Goal: Entertainment & Leisure: Consume media (video, audio)

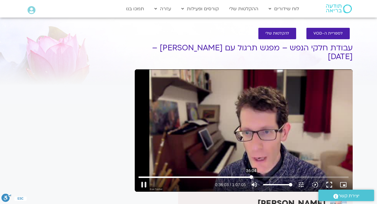
click at [251, 175] on input "Seek" at bounding box center [244, 177] width 210 height 4
click at [147, 178] on button "pause" at bounding box center [144, 185] width 14 height 14
type input "2438.885311"
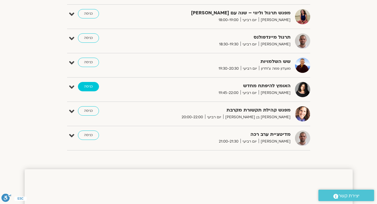
click at [86, 87] on link "כניסה" at bounding box center [88, 86] width 21 height 9
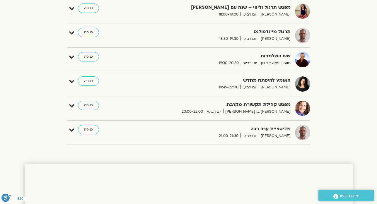
scroll to position [457, 0]
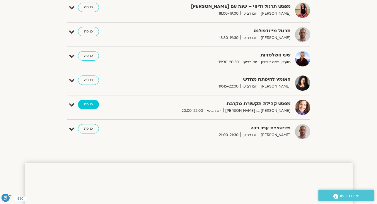
click at [91, 103] on link "כניסה" at bounding box center [88, 104] width 21 height 9
